Goal: Transaction & Acquisition: Obtain resource

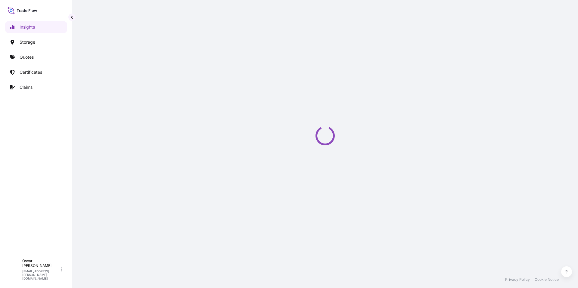
select select "2025"
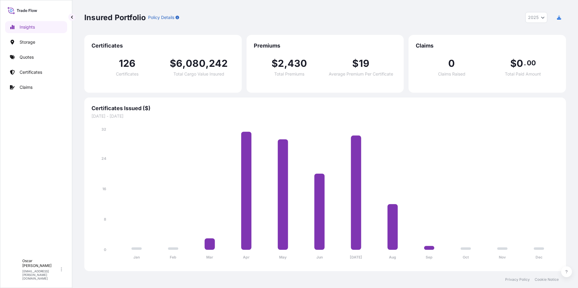
click at [30, 58] on p "Quotes" at bounding box center [27, 57] width 14 height 6
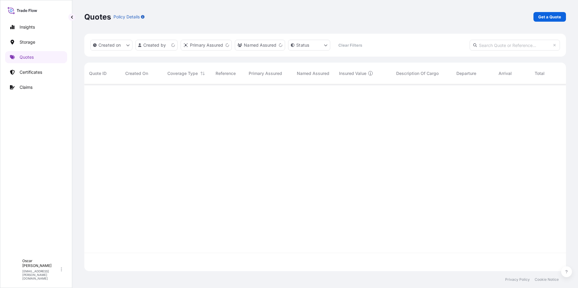
scroll to position [186, 477]
click at [547, 18] on p "Get a Quote" at bounding box center [550, 17] width 23 height 6
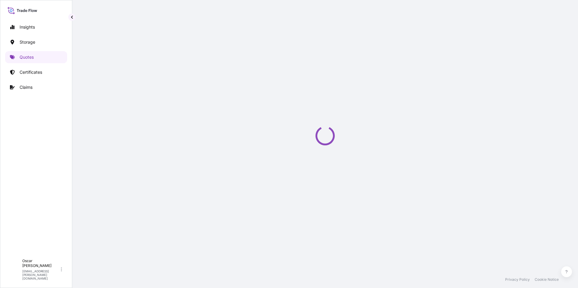
select select "Water"
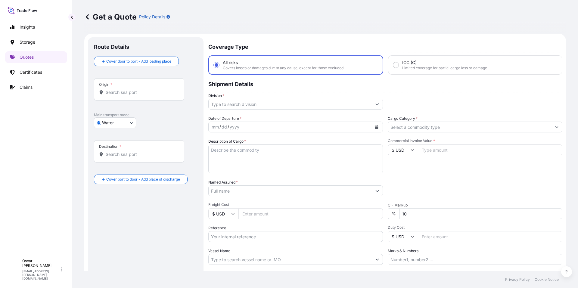
scroll to position [10, 0]
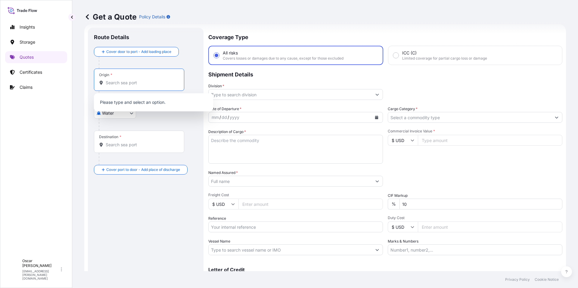
click at [127, 84] on input "Origin *" at bounding box center [141, 83] width 71 height 6
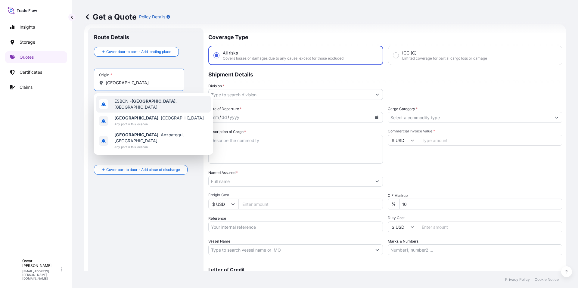
click at [150, 100] on span "ESBCN - [GEOGRAPHIC_DATA] , [GEOGRAPHIC_DATA]" at bounding box center [161, 104] width 94 height 12
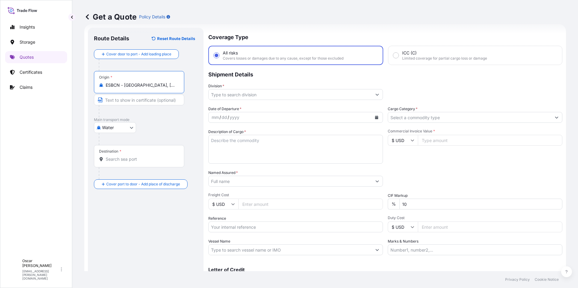
type input "ESBCN - [GEOGRAPHIC_DATA], [GEOGRAPHIC_DATA]"
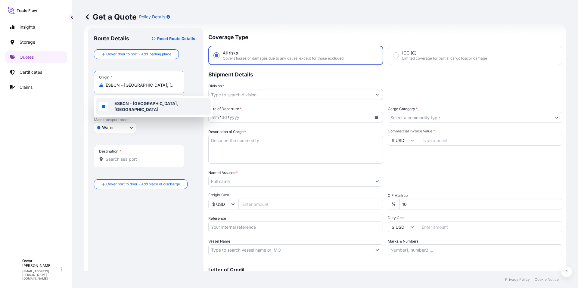
drag, startPoint x: 122, startPoint y: 150, endPoint x: 127, endPoint y: 157, distance: 9.1
click at [122, 150] on div "Destination *" at bounding box center [139, 156] width 90 height 22
click at [122, 156] on input "Destination *" at bounding box center [141, 159] width 71 height 6
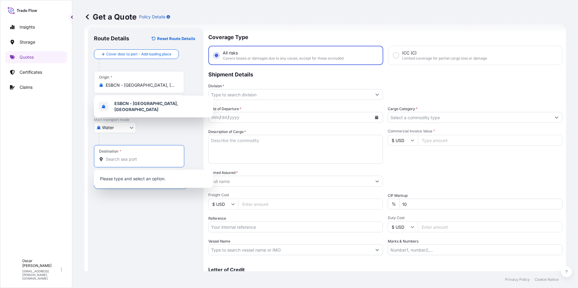
click at [128, 160] on input "Destination *" at bounding box center [141, 159] width 71 height 6
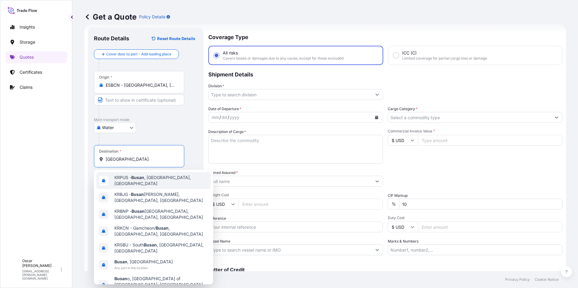
click at [160, 181] on span "KRPUS - [GEOGRAPHIC_DATA] , [GEOGRAPHIC_DATA], [GEOGRAPHIC_DATA]" at bounding box center [161, 181] width 94 height 12
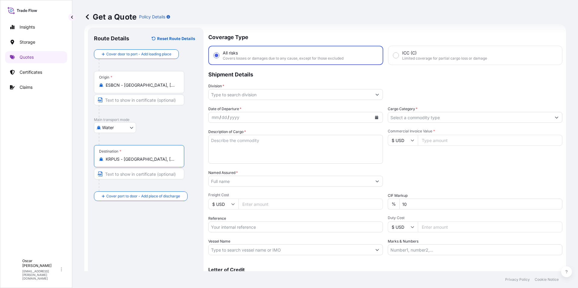
type input "KRPUS - [GEOGRAPHIC_DATA], [GEOGRAPHIC_DATA], [GEOGRAPHIC_DATA]"
click at [286, 93] on input "Division *" at bounding box center [290, 94] width 163 height 11
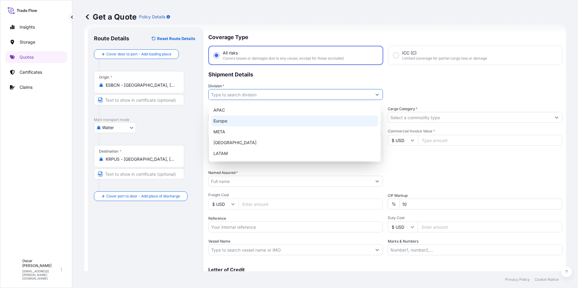
click at [244, 123] on div "Europe" at bounding box center [294, 121] width 167 height 11
type input "Europe"
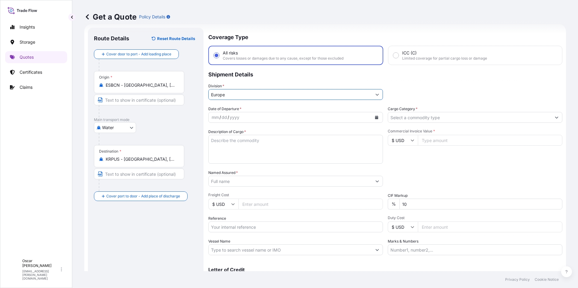
click at [375, 119] on icon "Calendar" at bounding box center [377, 118] width 4 height 4
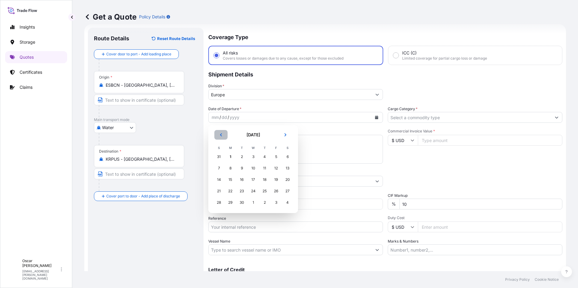
click at [222, 133] on icon "Previous" at bounding box center [221, 135] width 4 height 4
click at [276, 182] on div "15" at bounding box center [276, 179] width 11 height 11
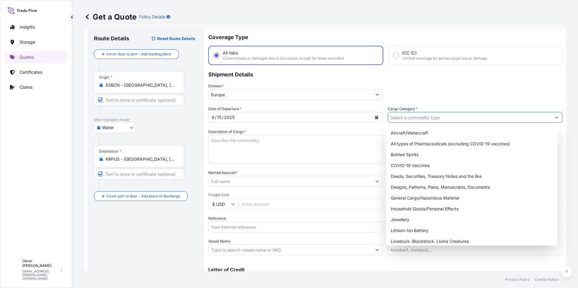
click at [417, 116] on input "Cargo Category *" at bounding box center [469, 117] width 163 height 11
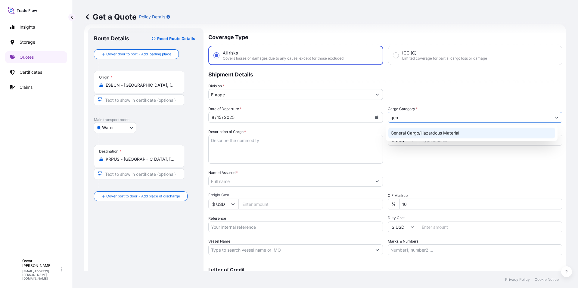
click at [416, 128] on div "General Cargo/Hazardous Material" at bounding box center [472, 133] width 167 height 11
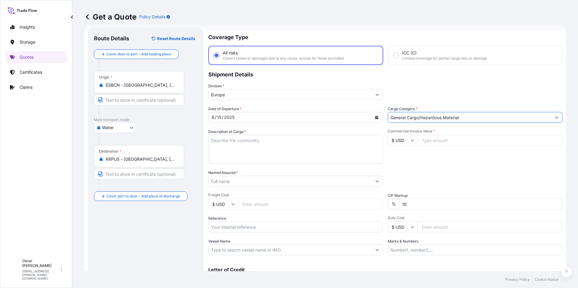
type input "General Cargo/Hazardous Material"
click at [283, 139] on textarea "Description of Cargo *" at bounding box center [295, 149] width 175 height 29
click at [261, 137] on textarea "Description of Cargo *" at bounding box center [295, 149] width 175 height 29
paste textarea "COC-987959"
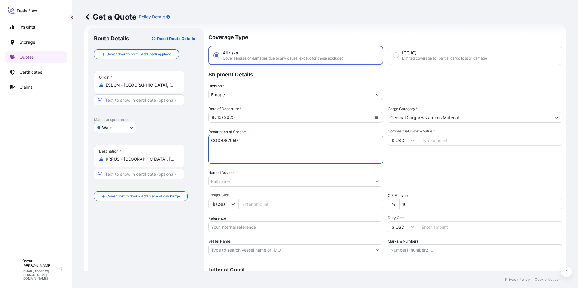
drag, startPoint x: 260, startPoint y: 153, endPoint x: 252, endPoint y: 147, distance: 10.3
click at [257, 150] on textarea "COC-987959" at bounding box center [295, 149] width 175 height 29
drag, startPoint x: 216, startPoint y: 138, endPoint x: 185, endPoint y: 138, distance: 31.3
click at [185, 138] on form "Route Details Reset Route Details Cover door to port - Add loading place Place …" at bounding box center [325, 164] width 482 height 280
paste textarea "LCL GROSS: 275,4 KGS 1 PACKAGE NET: 240 KGS LEATHER AUXILIARIES"
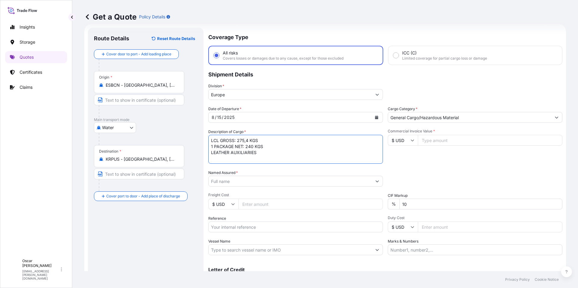
drag, startPoint x: 221, startPoint y: 139, endPoint x: 278, endPoint y: 139, distance: 56.9
click at [278, 139] on textarea "LCL GROSS: 275,4 KGS 1 PACKAGE NET: 240 KGS LEATHER AUXILIARIES" at bounding box center [295, 149] width 175 height 29
click at [257, 152] on textarea "LCL 1 PACKAGE NET: 240 KGS LEATHER AUXILIARIES" at bounding box center [295, 149] width 175 height 29
paste textarea "GROSS: 275,4 KGS"
drag, startPoint x: 235, startPoint y: 146, endPoint x: 273, endPoint y: 147, distance: 37.7
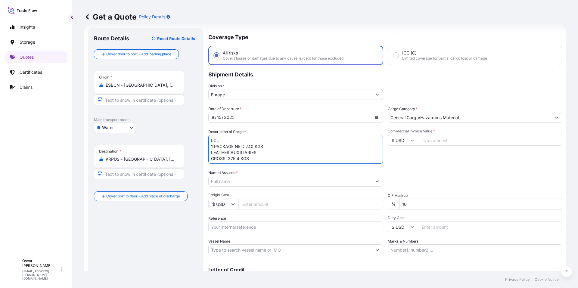
click at [273, 147] on textarea "LCL 1 PACKAGE NET: 240 KGS LEATHER AUXILIARIES GROSS: 275,4 KGS" at bounding box center [295, 149] width 175 height 29
click at [251, 158] on textarea "LCL 1 PACKAGE LEATHER AUXILIARIES GROSS: 275,4 KGS" at bounding box center [295, 149] width 175 height 29
paste textarea "NET: 240 KGS"
type textarea "LCL 1 PACKAGE LEATHER AUXILIARIES GROSS: 275,4 KGS NET: 240 KGS"
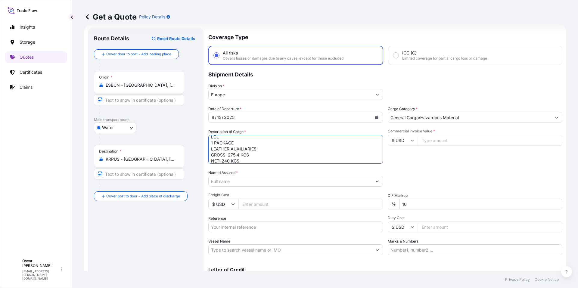
click at [248, 183] on input "Named Assured *" at bounding box center [290, 181] width 163 height 11
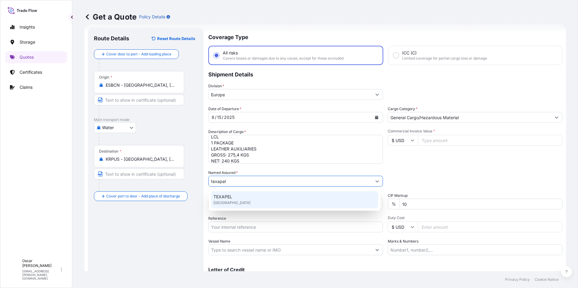
click at [238, 201] on span "[GEOGRAPHIC_DATA]" at bounding box center [232, 203] width 37 height 6
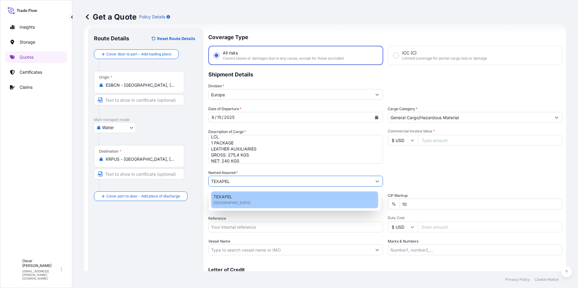
type input "TEXAPEL"
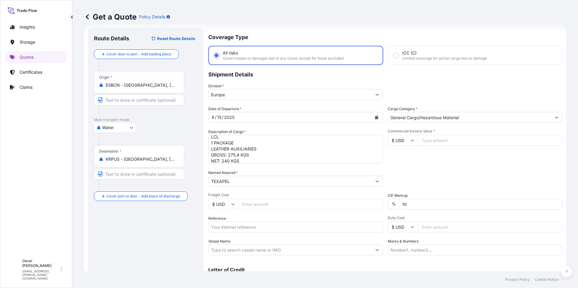
drag, startPoint x: 436, startPoint y: 179, endPoint x: 434, endPoint y: 175, distance: 4.1
click at [436, 179] on div "Packing Category Type to search a container mode Please select a primary mode o…" at bounding box center [475, 178] width 175 height 17
click at [407, 142] on input "$ USD" at bounding box center [403, 140] width 30 height 11
click at [400, 137] on input "$ USD" at bounding box center [403, 140] width 30 height 11
click at [427, 144] on input "Commercial Invoice Value *" at bounding box center [490, 140] width 145 height 11
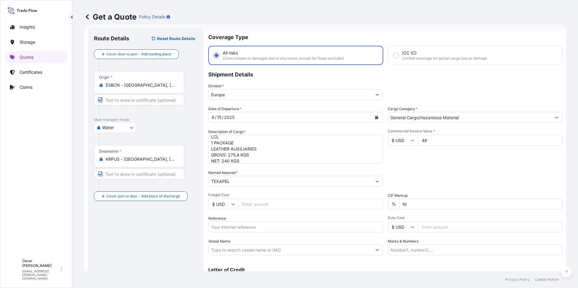
type input "48"
click at [448, 164] on div "Commercial Invoice Value * $ USD 48" at bounding box center [475, 146] width 175 height 35
click at [282, 230] on input "Reference" at bounding box center [295, 227] width 175 height 11
click at [244, 228] on input "Reference" at bounding box center [295, 227] width 175 height 11
paste input "1625205900"
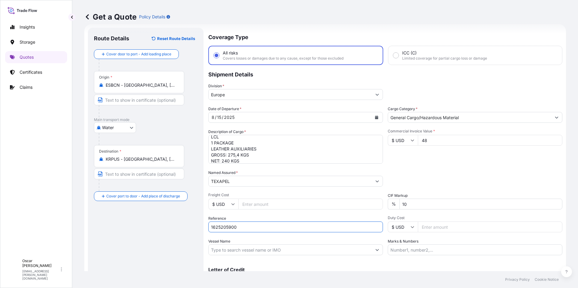
type input "1625205900"
click at [452, 147] on div "Commercial Invoice Value * $ USD 48" at bounding box center [475, 146] width 175 height 35
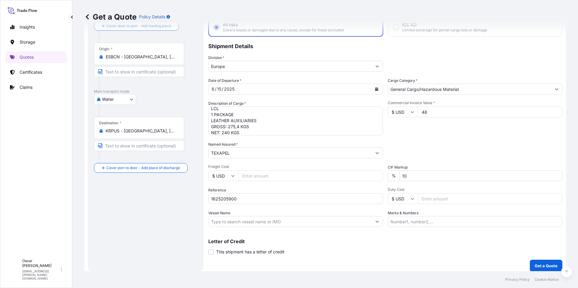
scroll to position [42, 0]
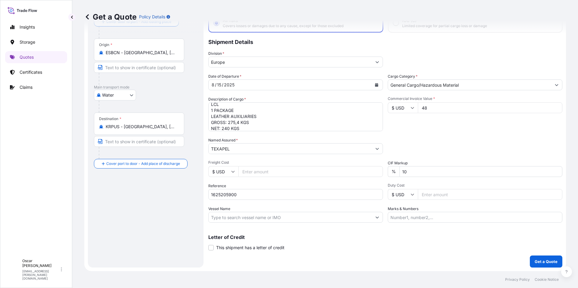
click at [535, 261] on p "Get a Quote" at bounding box center [546, 262] width 23 height 6
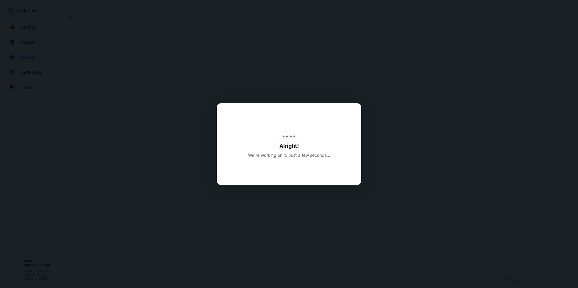
select select "Water"
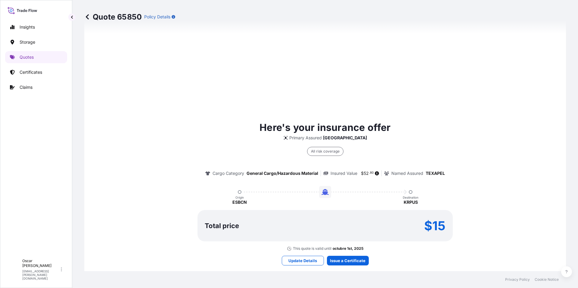
scroll to position [440, 0]
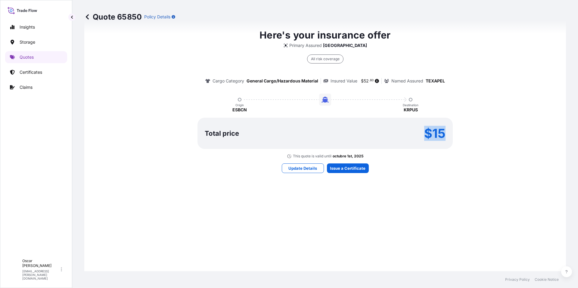
drag, startPoint x: 432, startPoint y: 131, endPoint x: 447, endPoint y: 132, distance: 15.4
click at [447, 132] on div "Total price $15" at bounding box center [325, 133] width 255 height 31
copy p "$15"
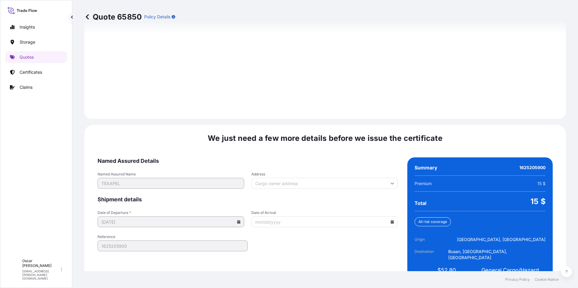
scroll to position [829, 0]
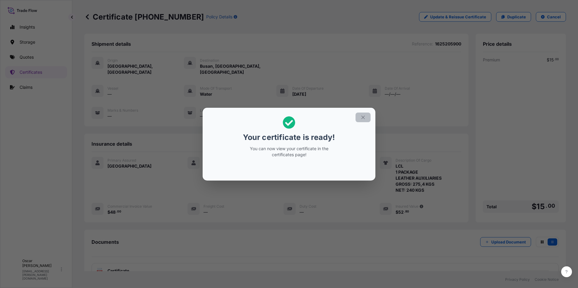
click at [363, 117] on icon "button" at bounding box center [362, 117] width 3 height 3
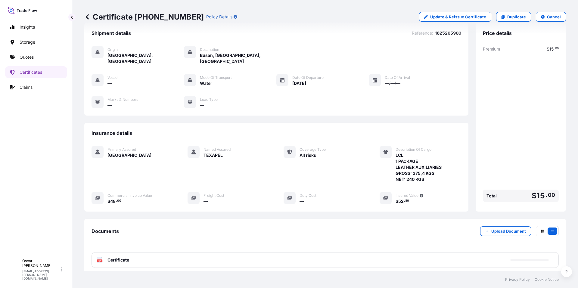
scroll to position [46, 0]
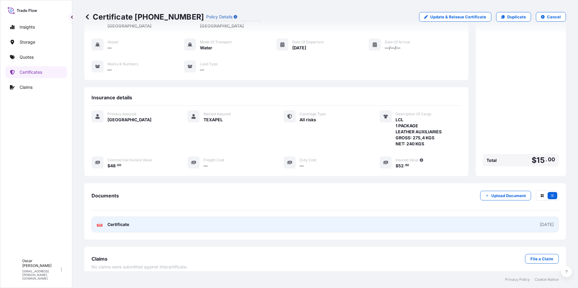
click at [259, 221] on link "PDF Certificate [DATE]" at bounding box center [326, 225] width 468 height 16
